Goal: Find specific page/section: Find specific page/section

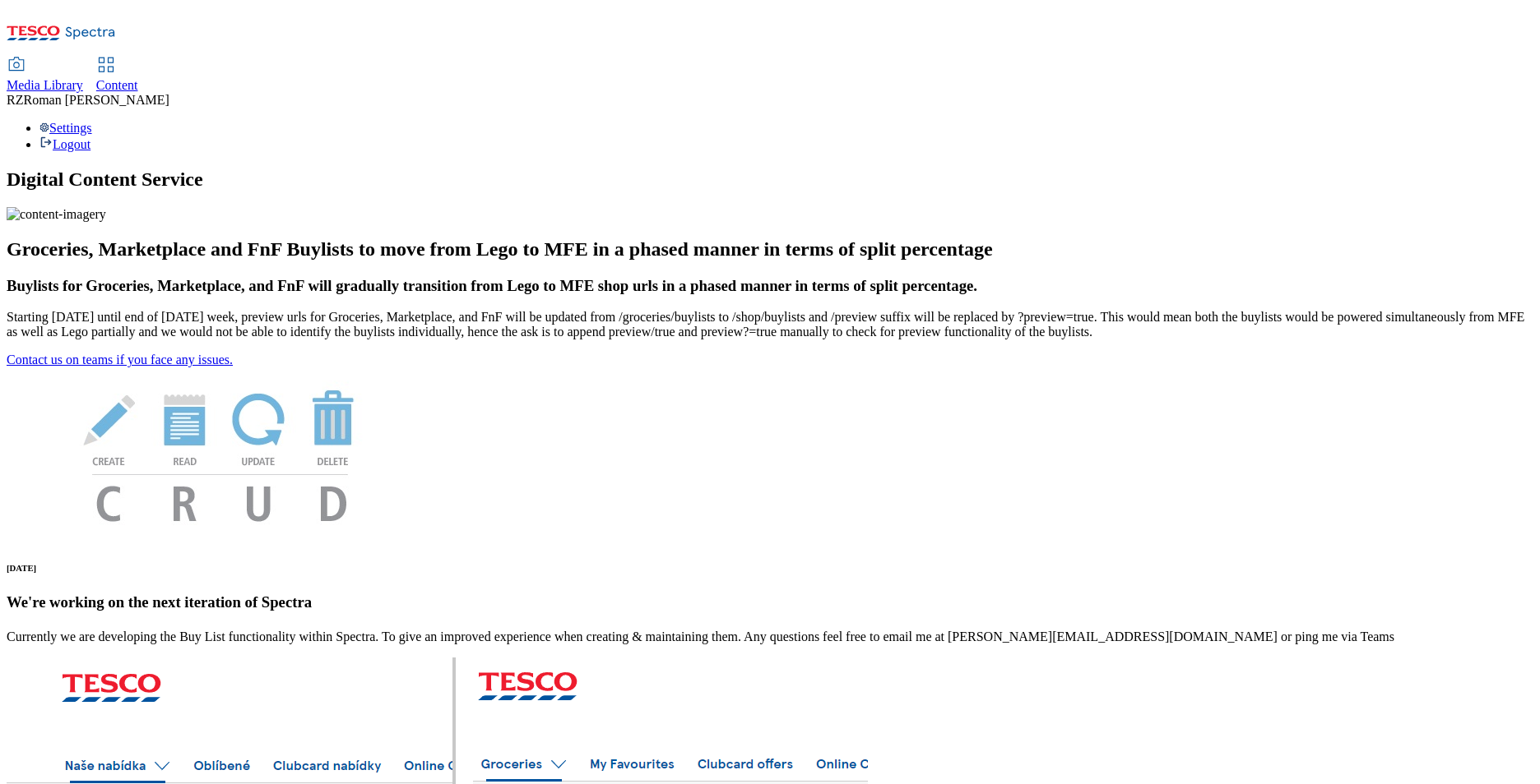
click at [138, 78] on span "Content" at bounding box center [117, 85] width 42 height 14
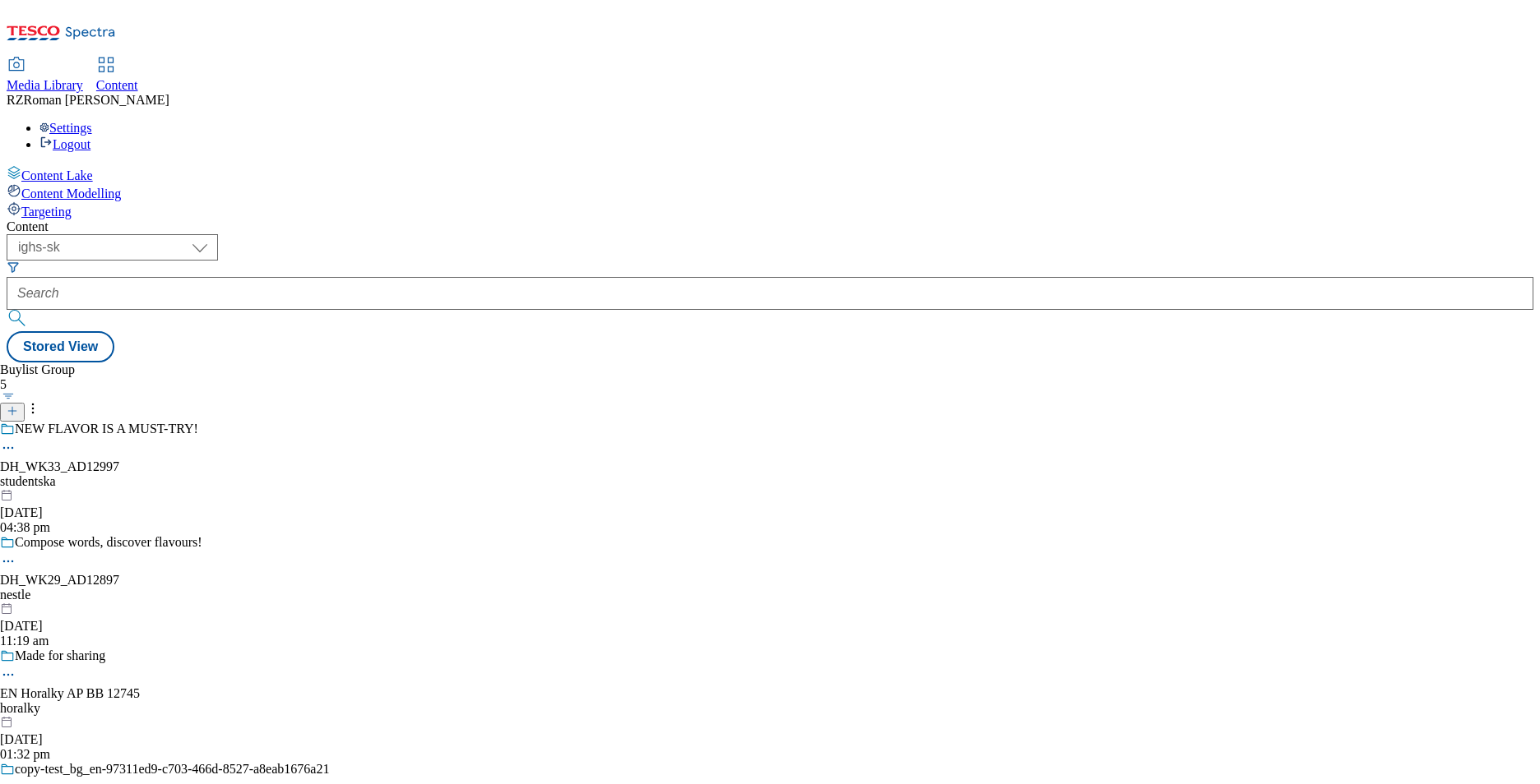
click at [288, 234] on div "( optional ) ghs-roi ghs-uk ighs-cz ighs-hu ighs-sk ighs-sk" at bounding box center [770, 282] width 1526 height 97
click at [218, 234] on select "ghs-roi ghs-uk ighs-cz ighs-hu ighs-sk" at bounding box center [113, 247] width 212 height 26
select select "ighs-hu"
click at [214, 234] on select "ghs-roi ghs-uk ighs-cz ighs-hu ighs-sk" at bounding box center [113, 247] width 212 height 26
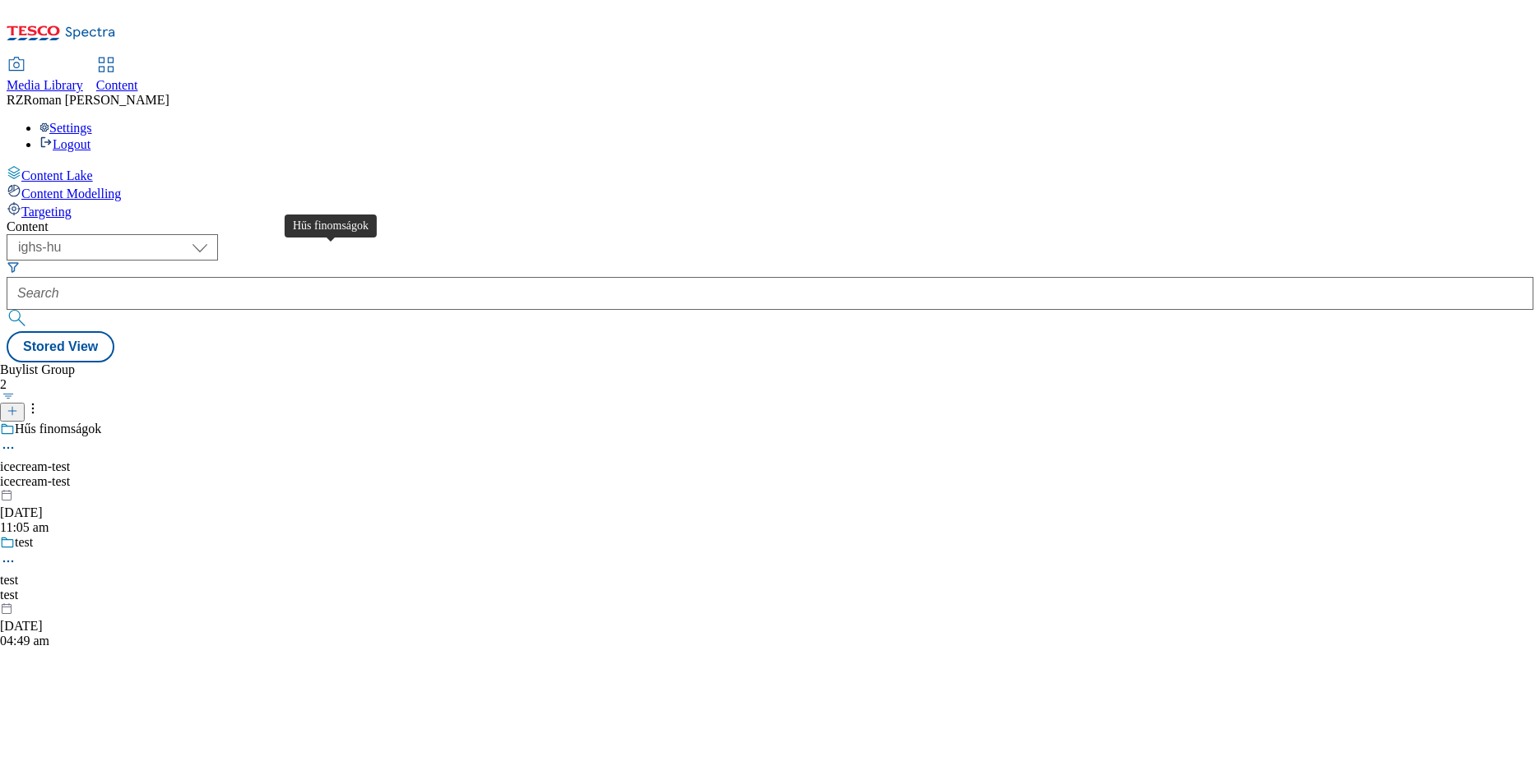
click at [101, 422] on div "Hűs finomságok" at bounding box center [58, 429] width 87 height 15
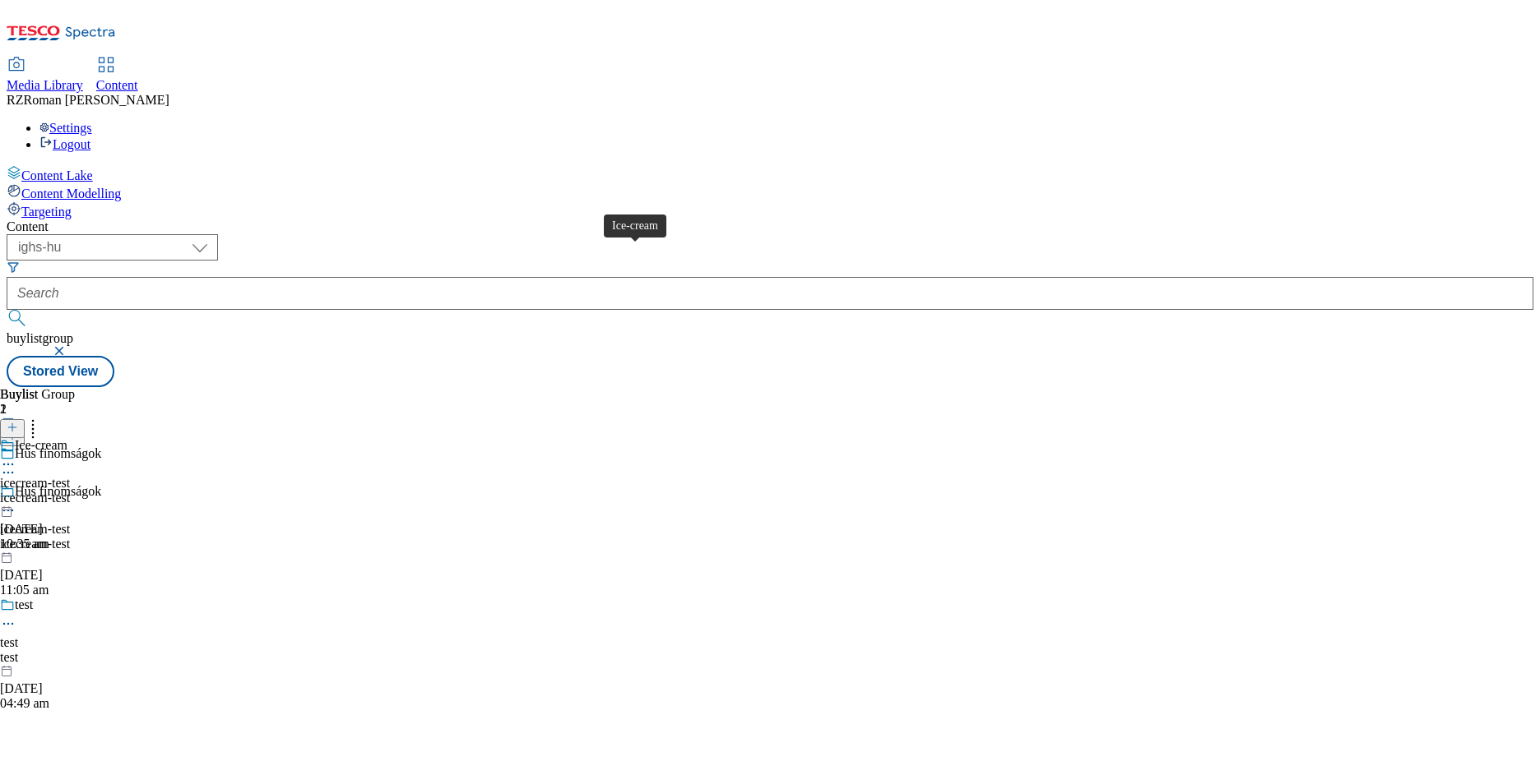
click at [68, 438] on div "Ice-cream" at bounding box center [41, 445] width 53 height 15
click at [33, 597] on div "test" at bounding box center [24, 604] width 18 height 15
click at [33, 438] on div "test" at bounding box center [24, 445] width 18 height 15
